Goal: Transaction & Acquisition: Purchase product/service

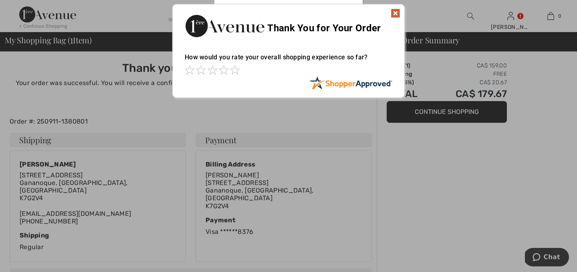
click at [394, 12] on img at bounding box center [396, 13] width 10 height 10
click at [395, 12] on img at bounding box center [396, 13] width 10 height 10
click at [394, 12] on img at bounding box center [396, 13] width 10 height 10
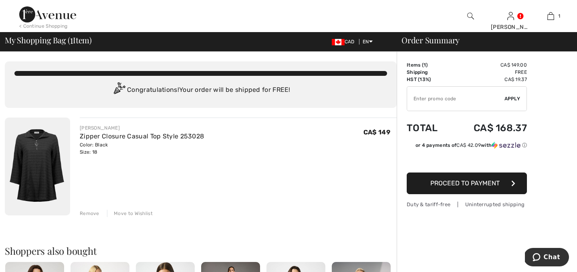
click at [470, 185] on span "Proceed to Payment" at bounding box center [465, 183] width 69 height 8
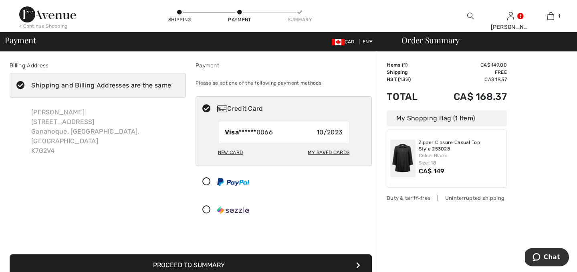
click at [233, 151] on div "New Card" at bounding box center [230, 153] width 25 height 14
radio input "true"
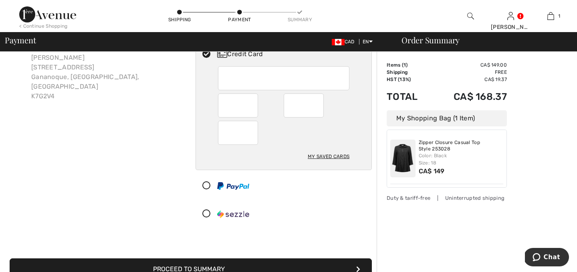
scroll to position [75, 0]
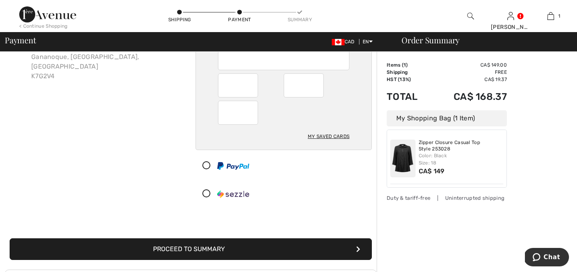
click at [216, 247] on button "Proceed to Summary" at bounding box center [191, 249] width 362 height 22
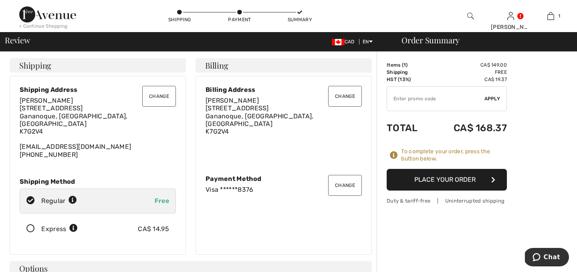
click at [428, 181] on button "Place Your Order" at bounding box center [447, 180] width 120 height 22
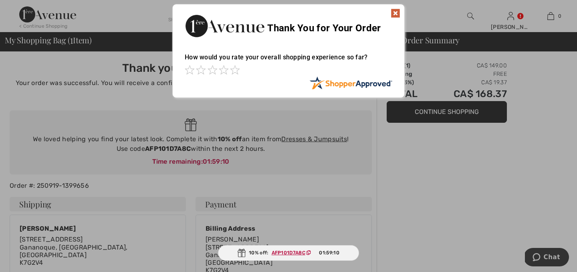
click at [397, 8] on img at bounding box center [396, 13] width 10 height 10
